Goal: Check status: Check status

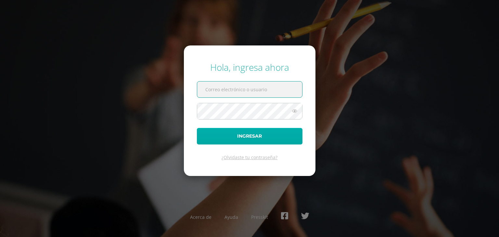
type input "20180058@fatima.edu.gt"
click at [261, 135] on button "Ingresar" at bounding box center [249, 136] width 105 height 17
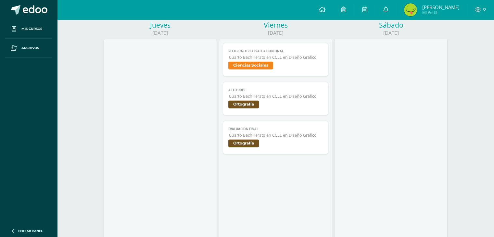
scroll to position [1794, 0]
click at [272, 140] on link "Evaluación final Cuarto Bachillerato en CCLL en Diseño Grafico Ortografía" at bounding box center [275, 137] width 105 height 34
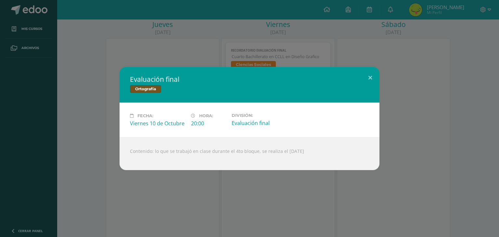
click at [388, 56] on div "Evaluación final Ortografía Fecha: [DATE] Hora: 20:00 División: Evaluación final" at bounding box center [249, 118] width 499 height 237
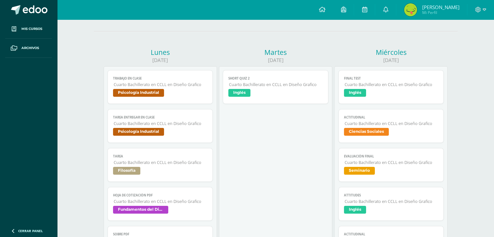
scroll to position [0, 0]
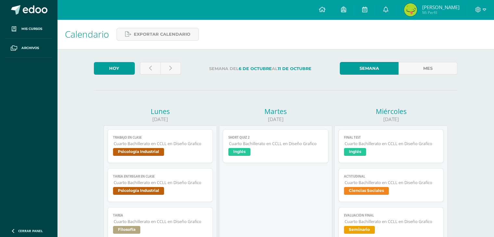
click at [171, 75] on div at bounding box center [160, 69] width 46 height 15
click at [170, 71] on icon at bounding box center [170, 69] width 3 height 6
